Goal: Transaction & Acquisition: Download file/media

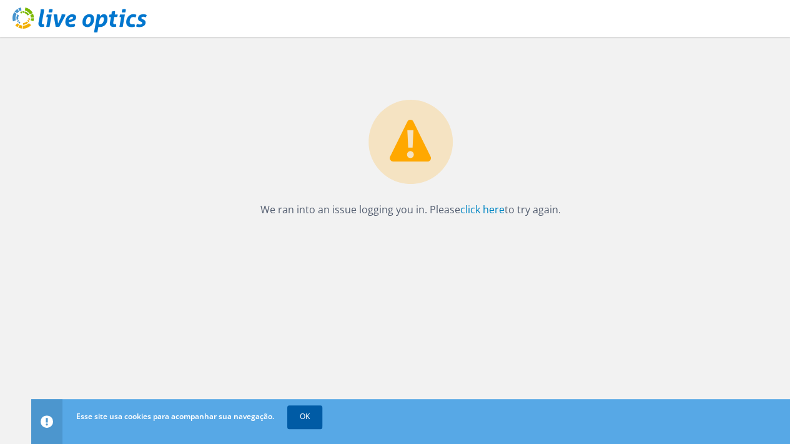
click at [305, 423] on link "OK" at bounding box center [304, 417] width 35 height 22
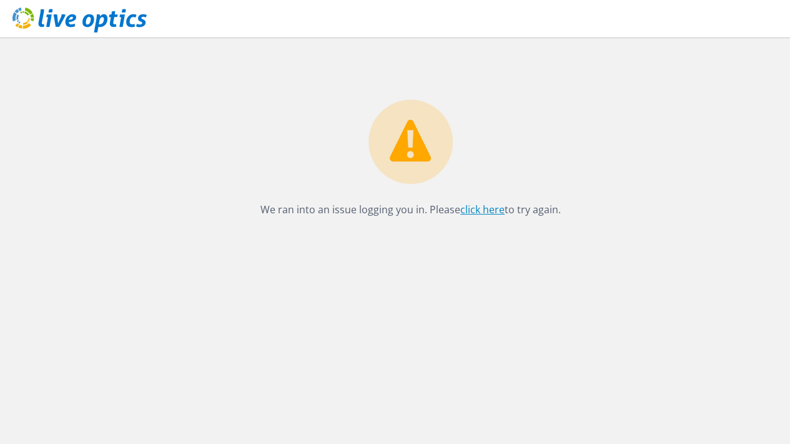
click at [477, 207] on link "click here" at bounding box center [482, 210] width 44 height 14
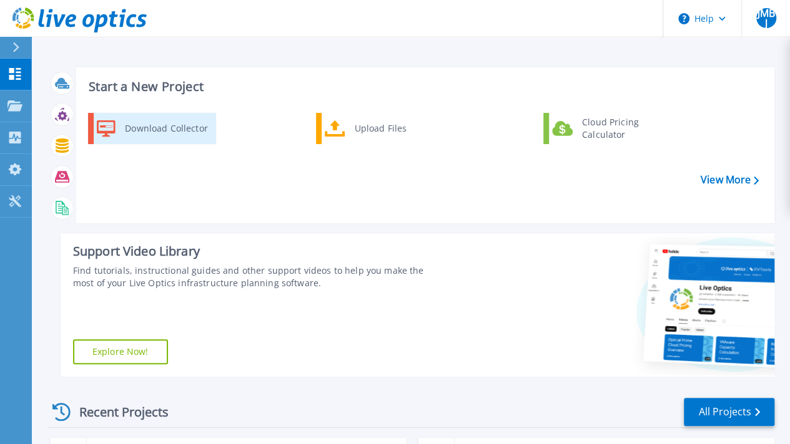
click at [189, 127] on div "Download Collector" at bounding box center [166, 128] width 94 height 25
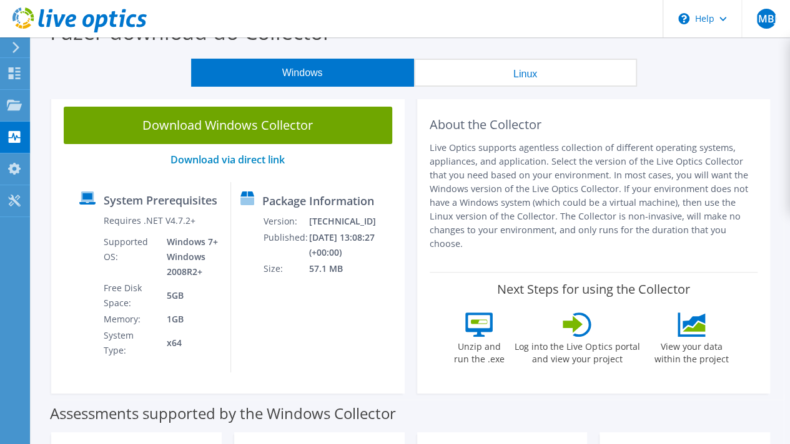
scroll to position [25, 0]
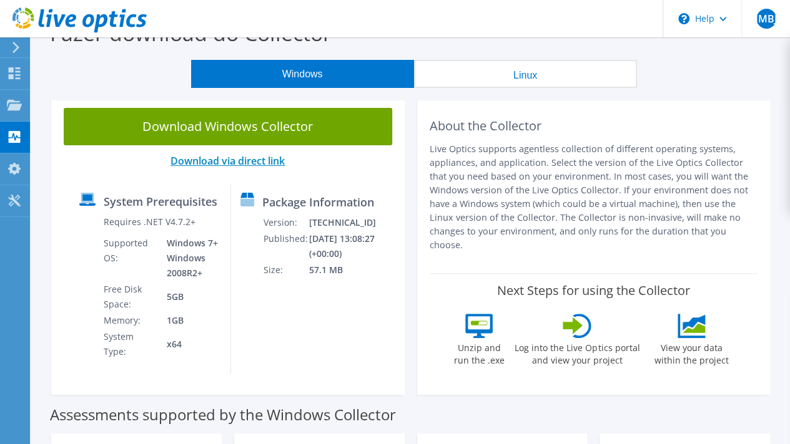
click at [224, 165] on link "Download via direct link" at bounding box center [227, 161] width 114 height 14
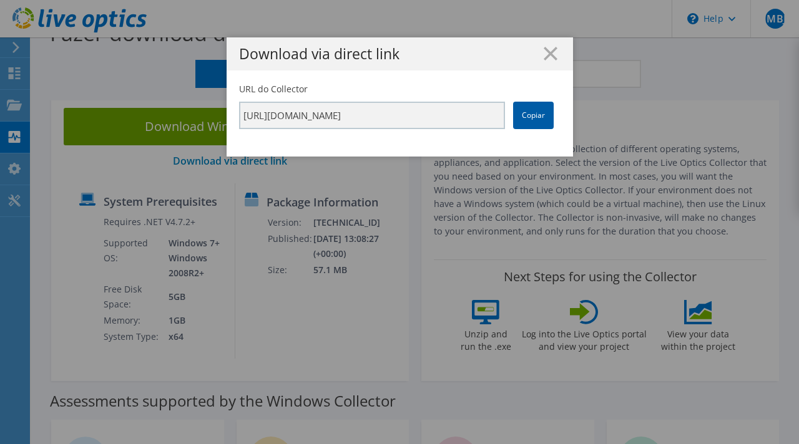
click at [522, 117] on link "Copiar" at bounding box center [533, 115] width 41 height 27
click at [544, 53] on icon at bounding box center [551, 54] width 14 height 14
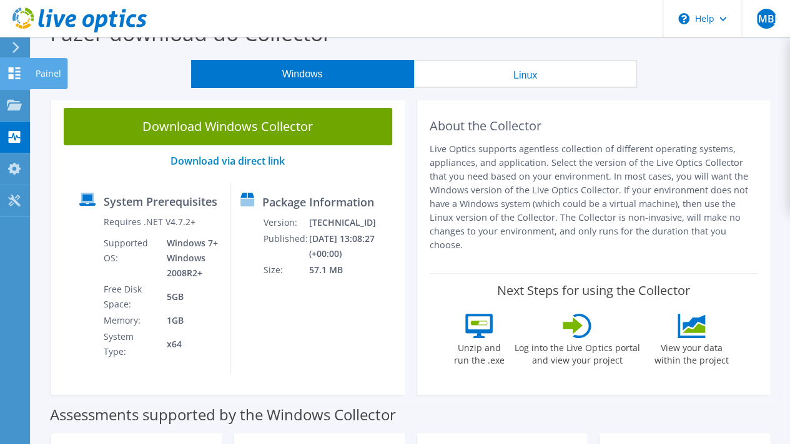
click at [15, 71] on use at bounding box center [15, 73] width 12 height 12
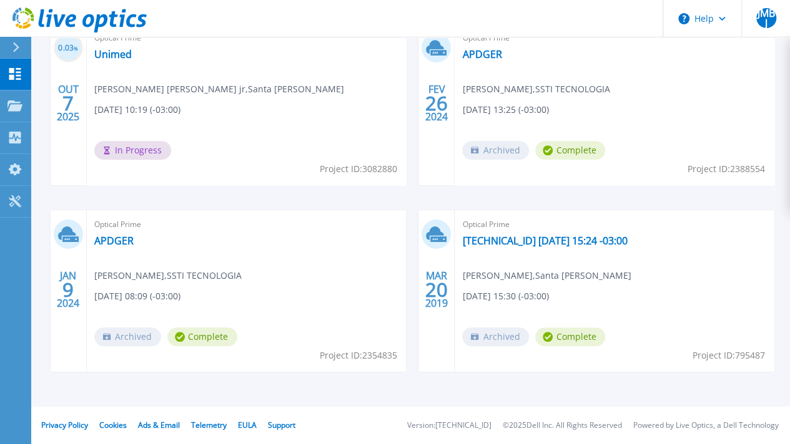
scroll to position [39, 0]
